Goal: Navigation & Orientation: Find specific page/section

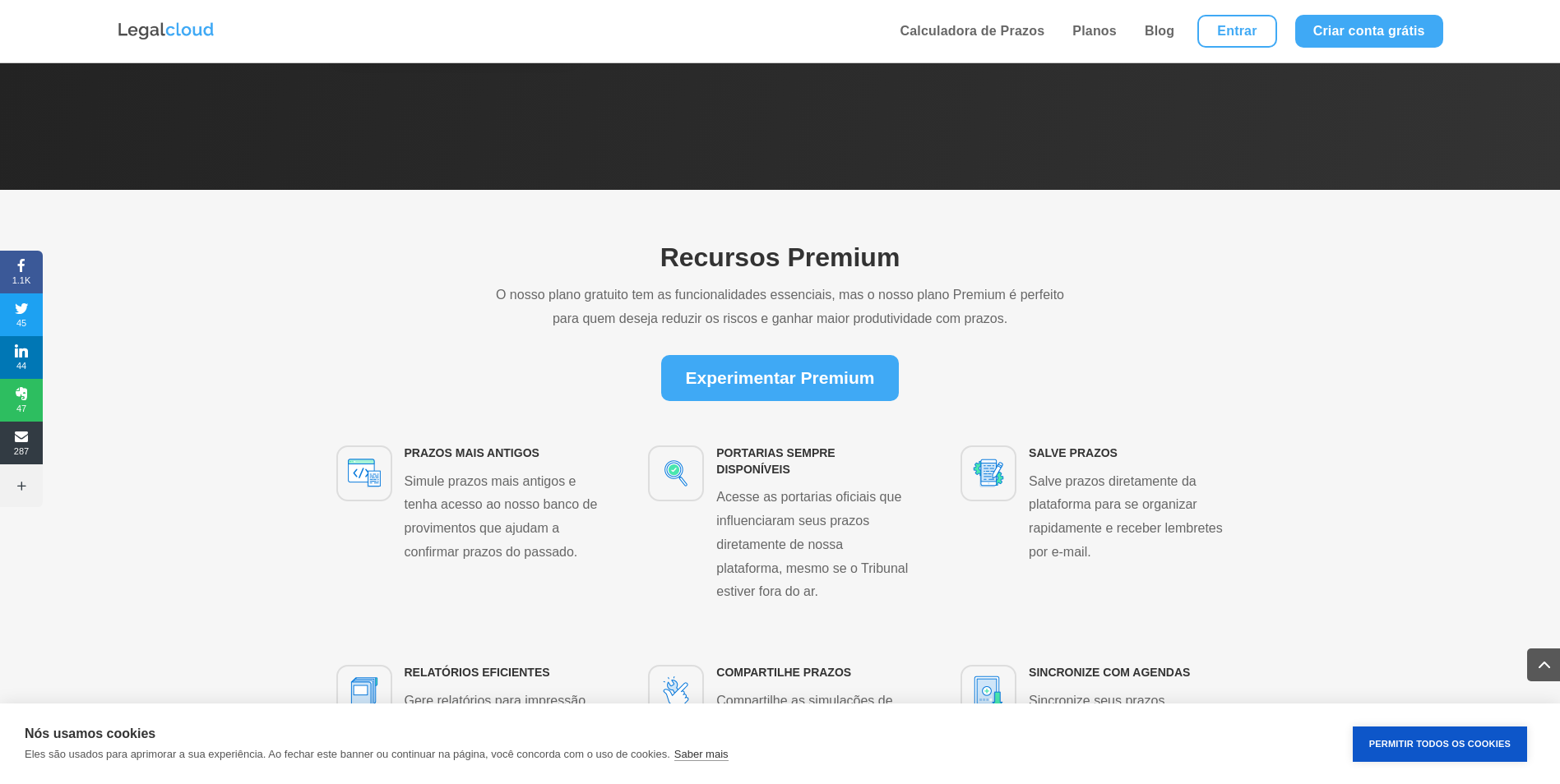
scroll to position [2282, 0]
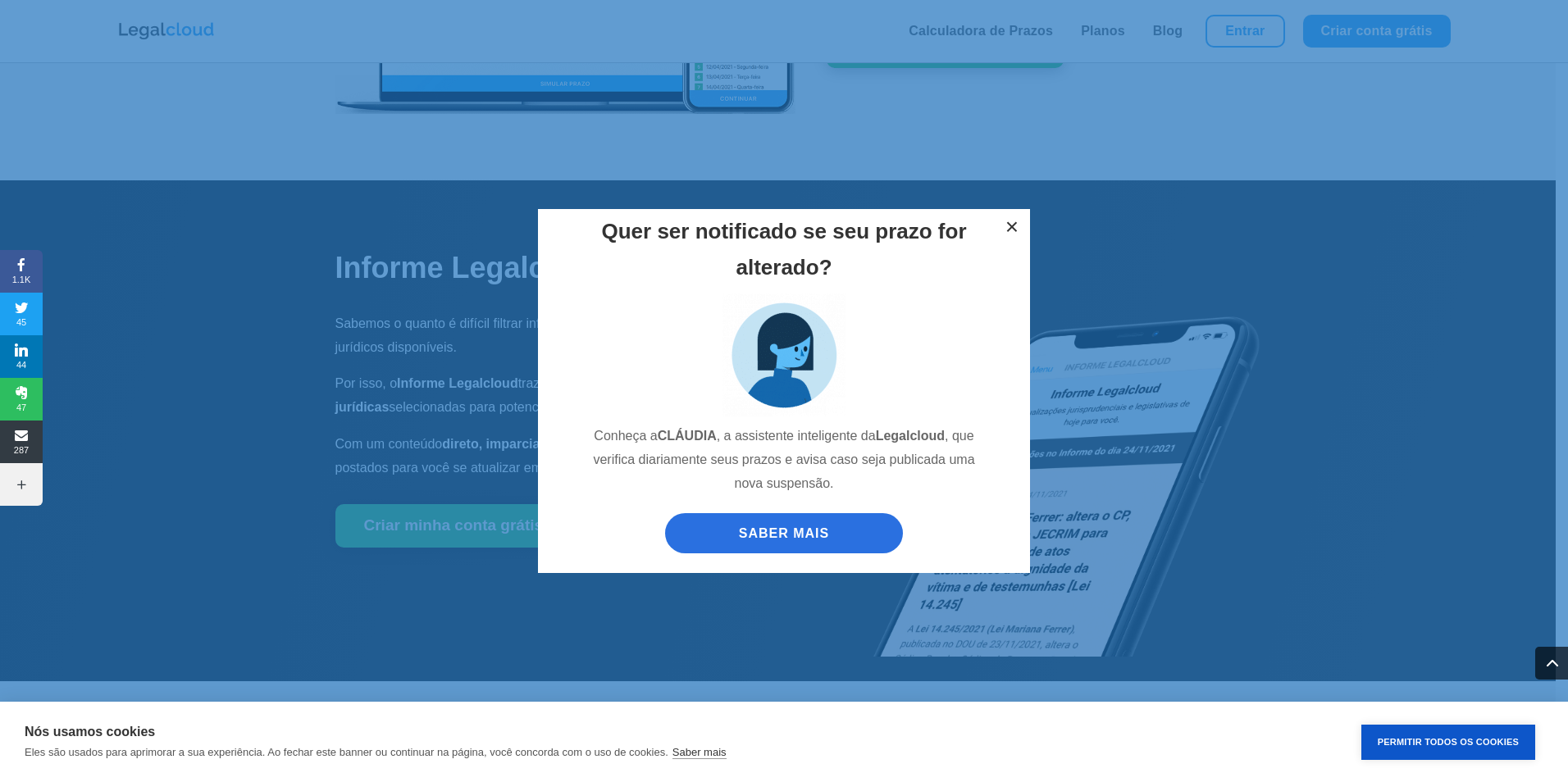
click at [1015, 229] on button "×" at bounding box center [1012, 228] width 36 height 36
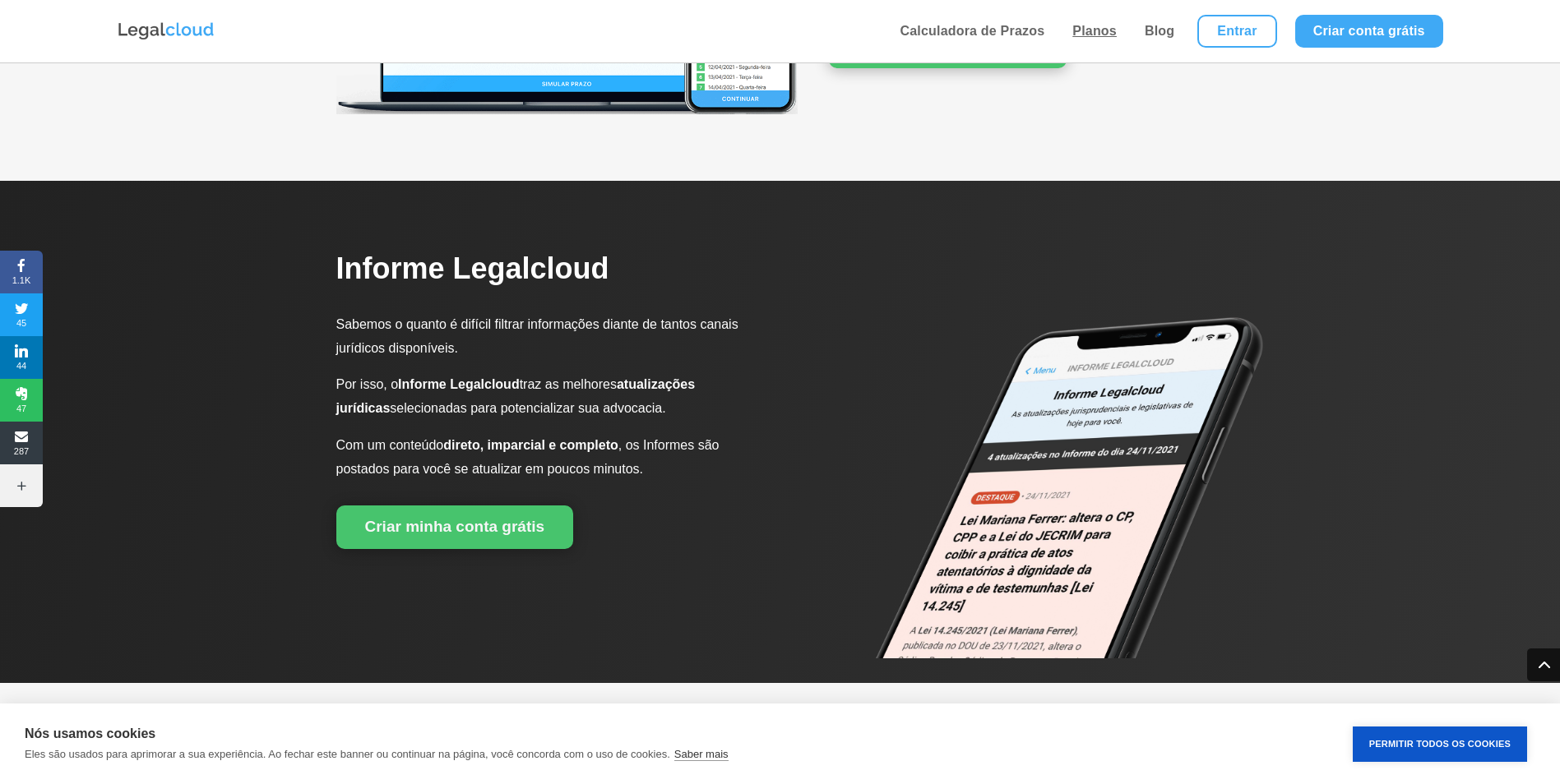
click at [1092, 26] on link "Planos" at bounding box center [1094, 31] width 55 height 63
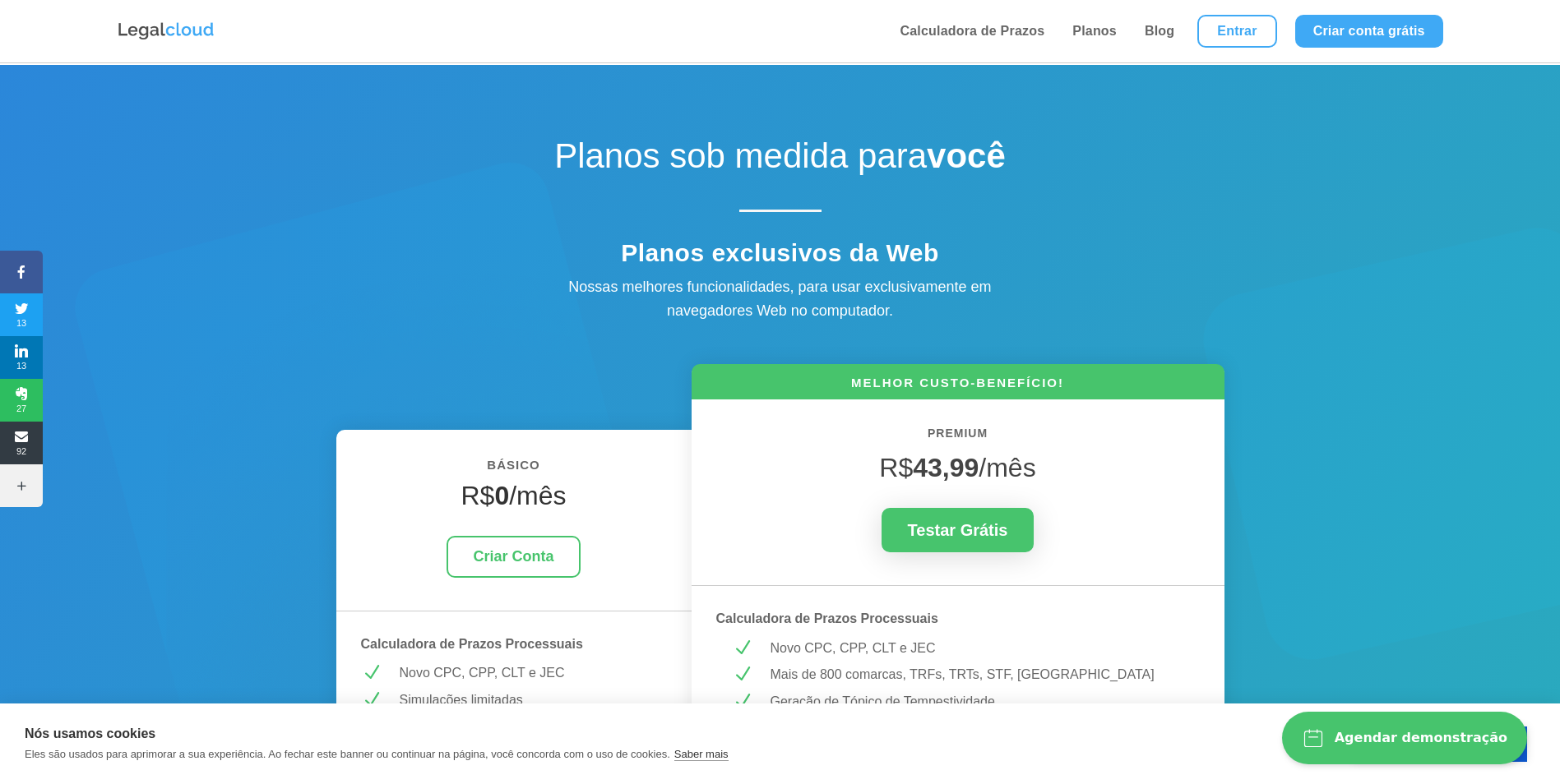
click at [190, 34] on img at bounding box center [165, 31] width 98 height 22
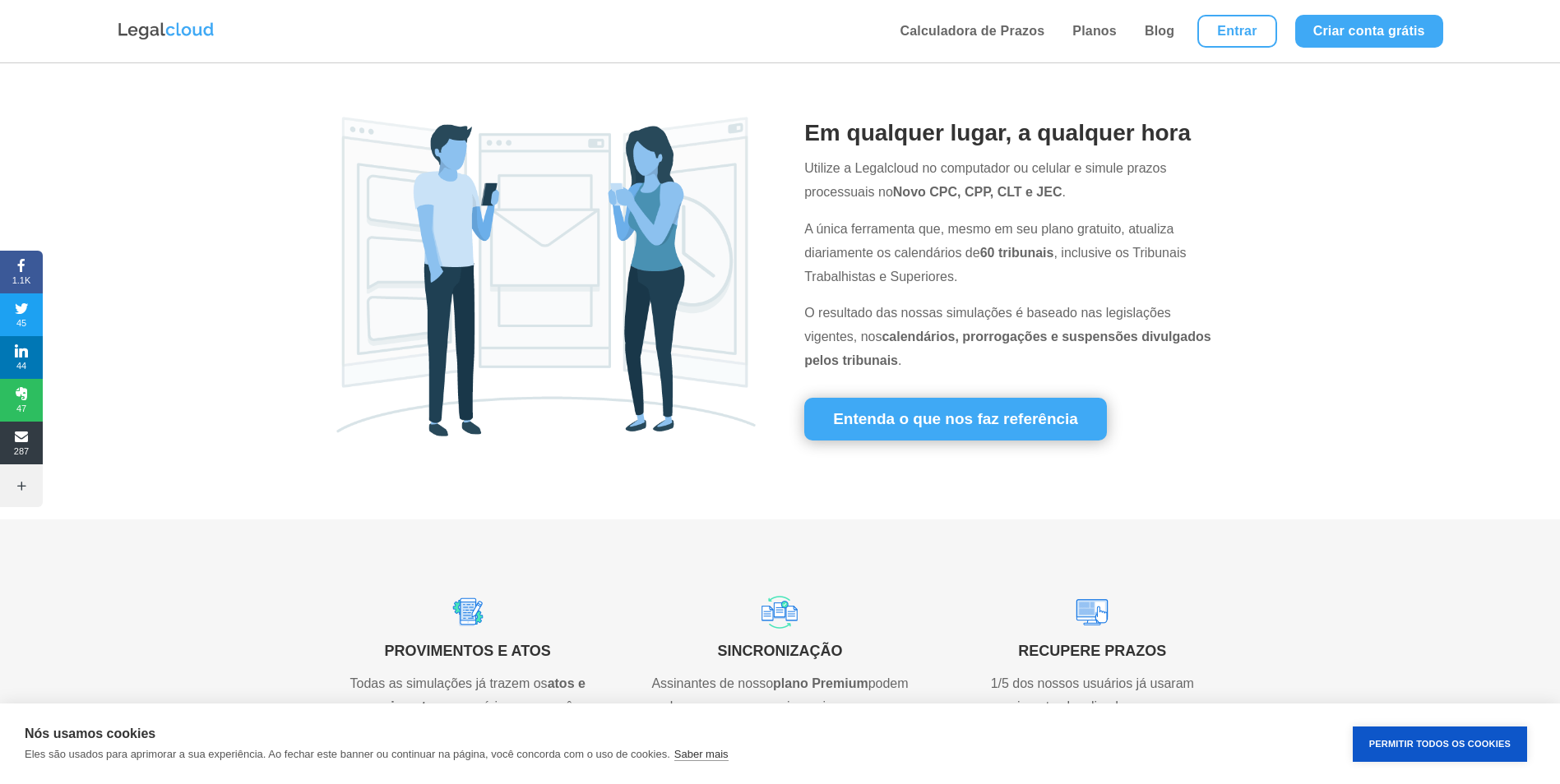
scroll to position [657, 0]
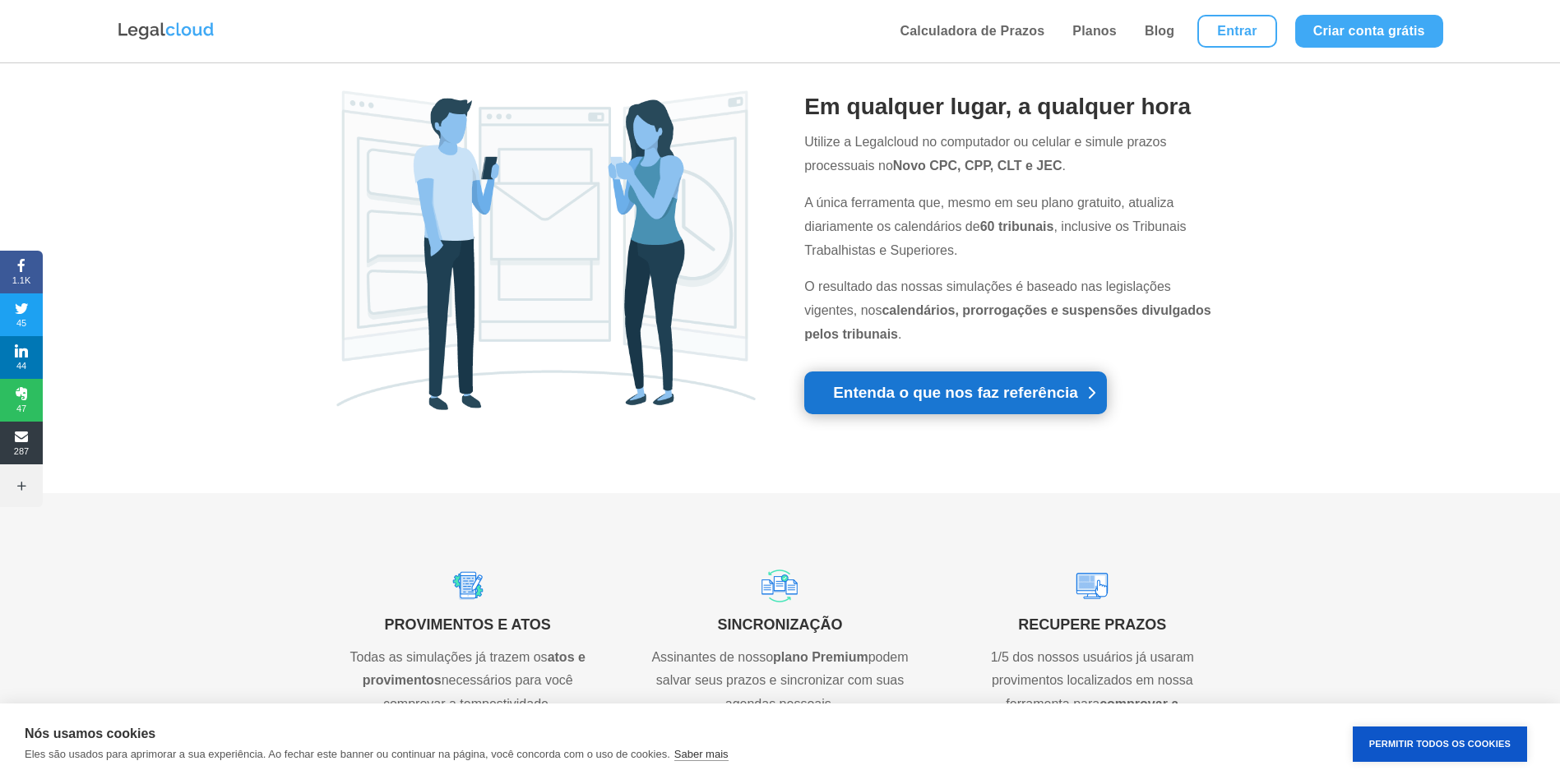
click at [979, 384] on link "Entenda o que nos faz referência" at bounding box center [955, 393] width 303 height 43
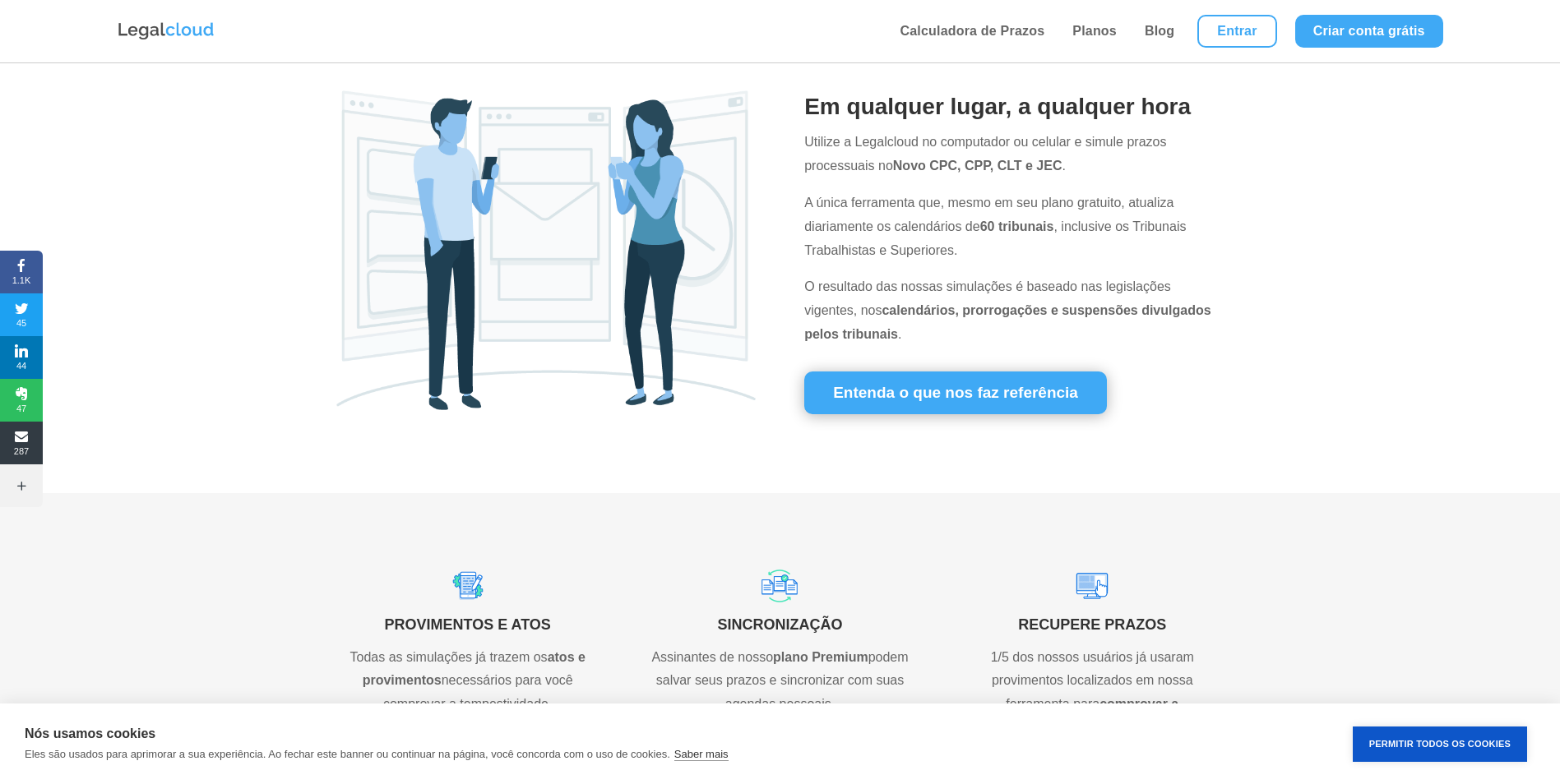
click at [171, 31] on img at bounding box center [165, 31] width 98 height 22
